Goal: Navigation & Orientation: Find specific page/section

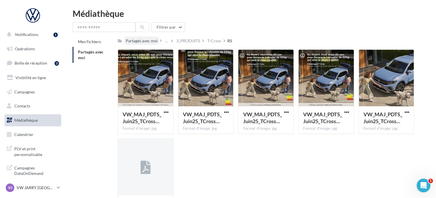
click at [141, 44] on div "Partagés avec moi" at bounding box center [142, 41] width 32 height 6
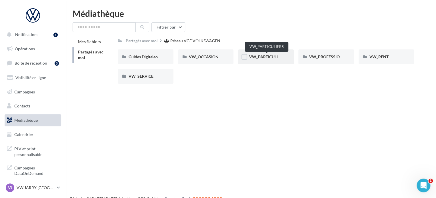
click at [259, 58] on span "VW_PARTICULIERS" at bounding box center [267, 56] width 36 height 5
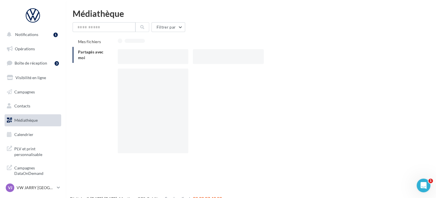
click at [259, 58] on div at bounding box center [228, 56] width 71 height 15
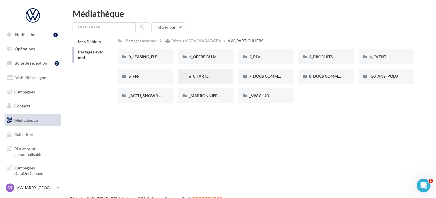
click at [211, 79] on div "6_CHARTE" at bounding box center [206, 77] width 34 height 6
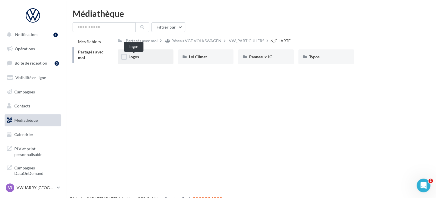
click at [131, 57] on span "Logos" at bounding box center [134, 56] width 10 height 5
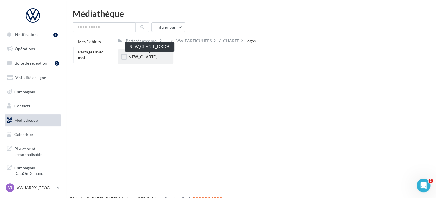
click at [148, 57] on span "NEW_CHARTE_LOGOS" at bounding box center [150, 56] width 42 height 5
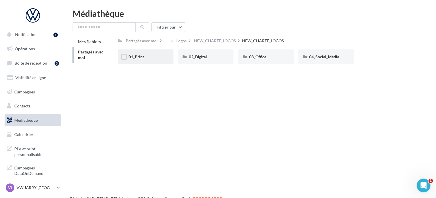
click at [144, 56] on div "01_Print" at bounding box center [146, 57] width 34 height 6
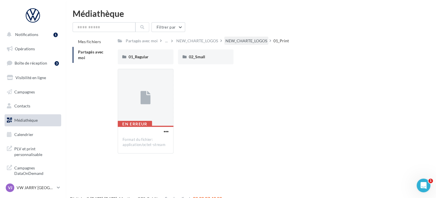
click at [260, 41] on div "NEW_CHARTE_LOGOS" at bounding box center [247, 41] width 42 height 6
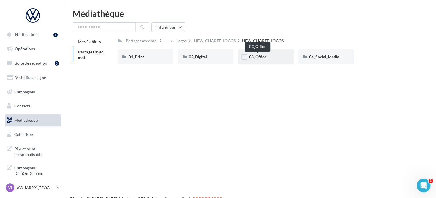
click at [263, 57] on span "03_Office" at bounding box center [257, 56] width 17 height 5
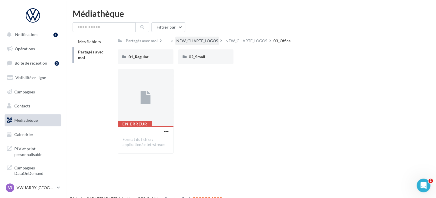
click at [197, 42] on div "NEW_CHARTE_LOGOS" at bounding box center [197, 41] width 42 height 6
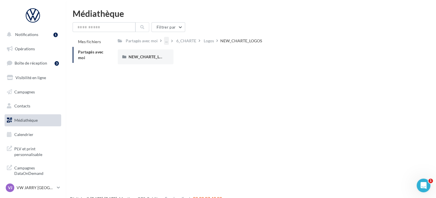
click at [166, 43] on div "..." at bounding box center [166, 41] width 5 height 8
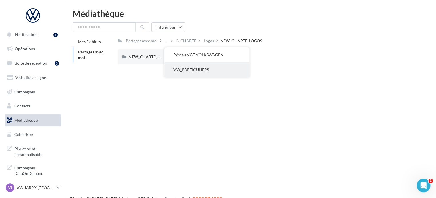
click at [174, 68] on button "VW_PARTICULIERS" at bounding box center [206, 69] width 85 height 15
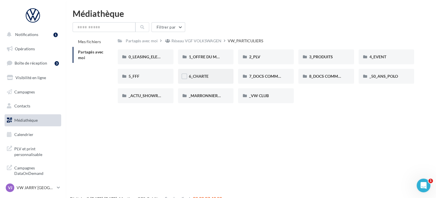
click at [212, 80] on div "6_CHARTE" at bounding box center [206, 76] width 56 height 15
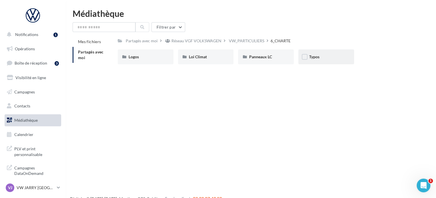
click at [319, 60] on div "Typos" at bounding box center [326, 57] width 34 height 6
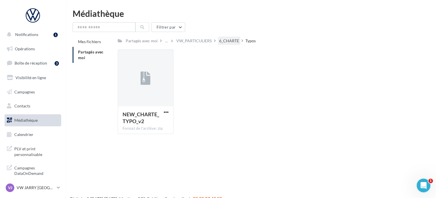
click at [231, 41] on div "6_CHARTE" at bounding box center [229, 41] width 20 height 6
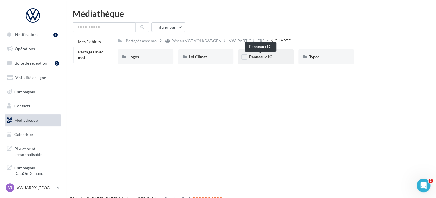
click at [263, 57] on span "Panneaux LC" at bounding box center [260, 56] width 23 height 5
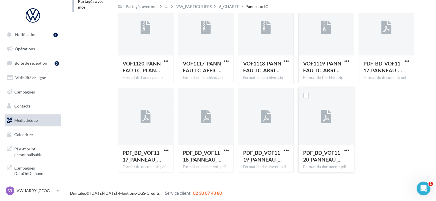
scroll to position [51, 0]
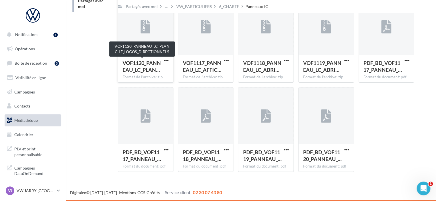
click at [137, 68] on span "VOF1120_PANNEAU_LC_PLAN…" at bounding box center [142, 66] width 38 height 13
click at [139, 64] on span "VOF1120_PANNEAU_LC_PLAN…" at bounding box center [142, 66] width 38 height 13
